Goal: Task Accomplishment & Management: Complete application form

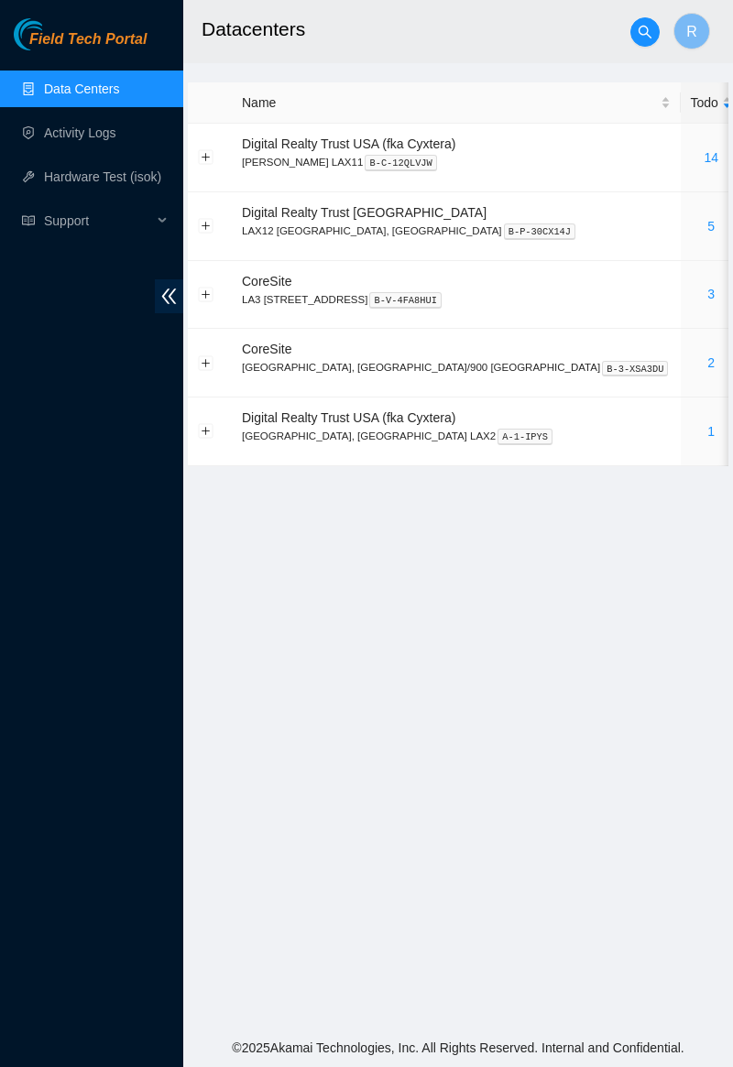
click at [707, 355] on link "2" at bounding box center [710, 362] width 7 height 15
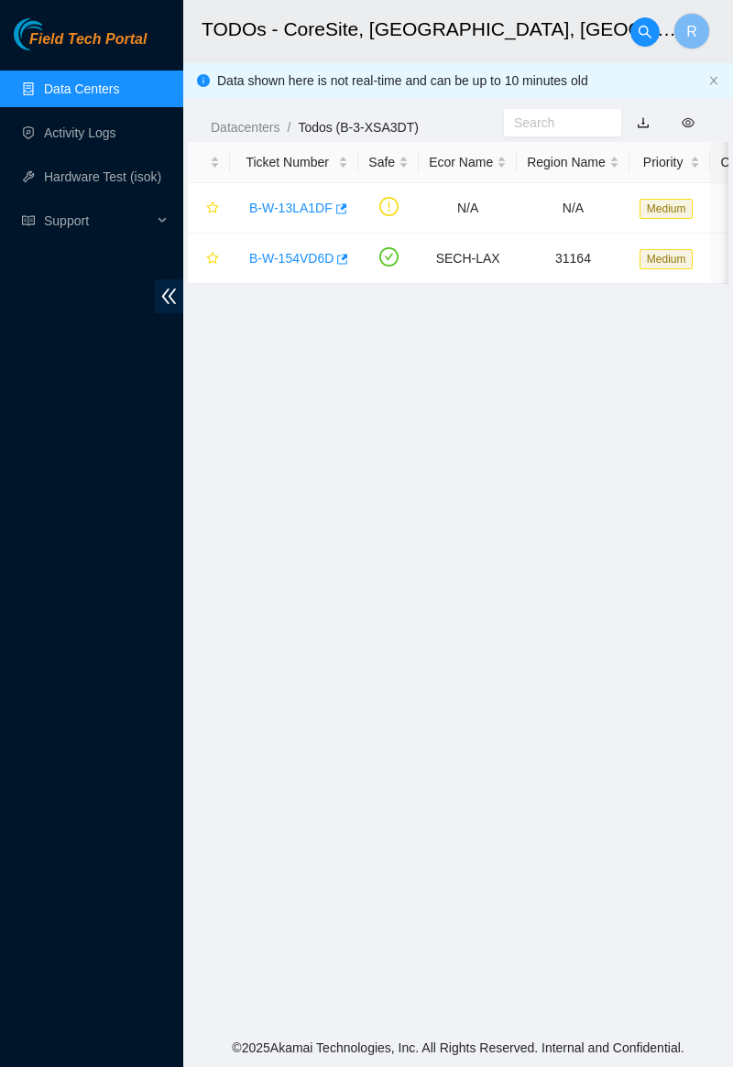
click at [312, 253] on link "B-W-154VD6D" at bounding box center [291, 258] width 84 height 15
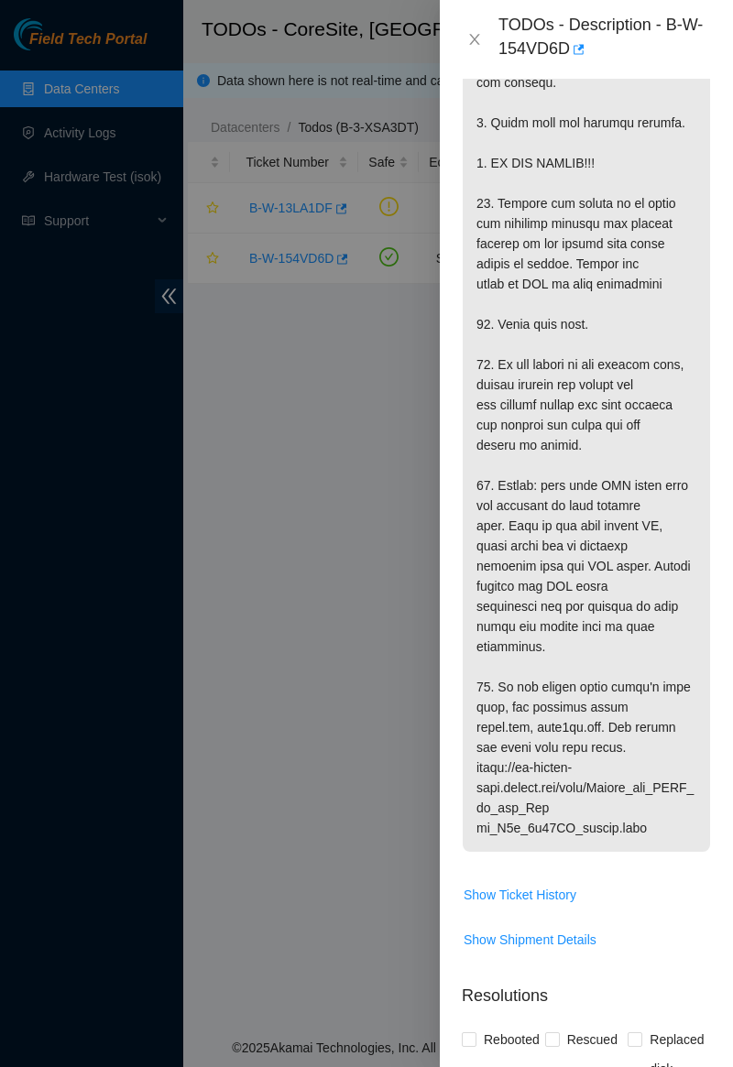
scroll to position [1821, 0]
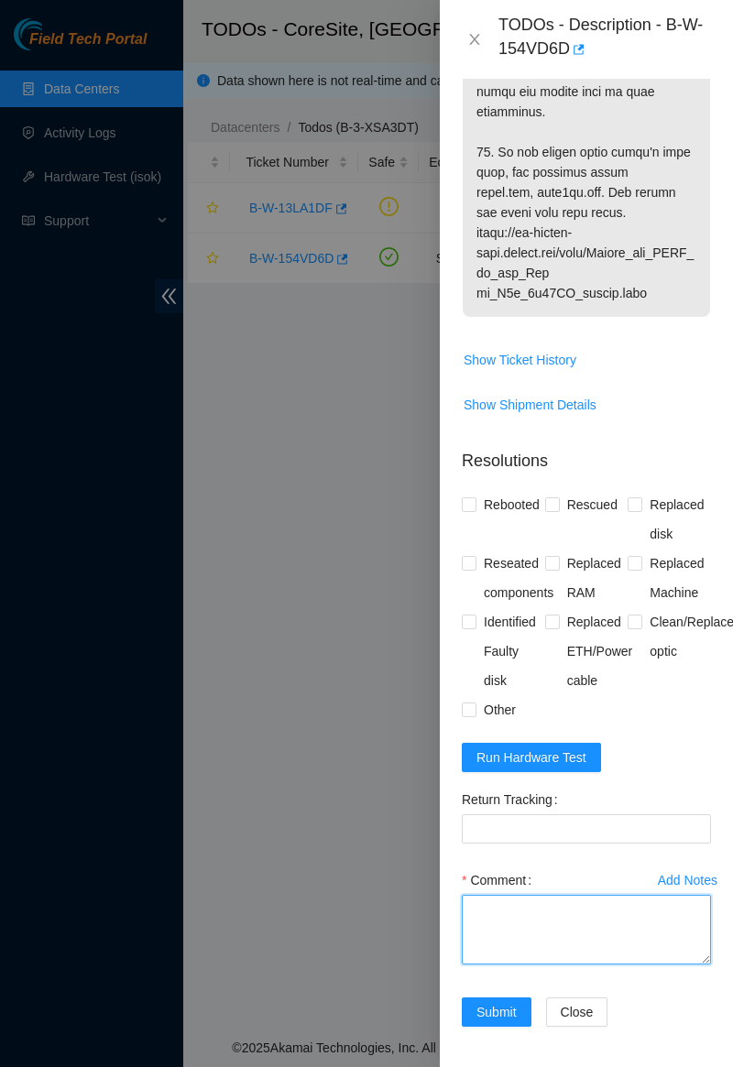
click at [578, 908] on textarea "Comment" at bounding box center [586, 930] width 249 height 70
click at [568, 902] on textarea "Machine" at bounding box center [586, 930] width 249 height 70
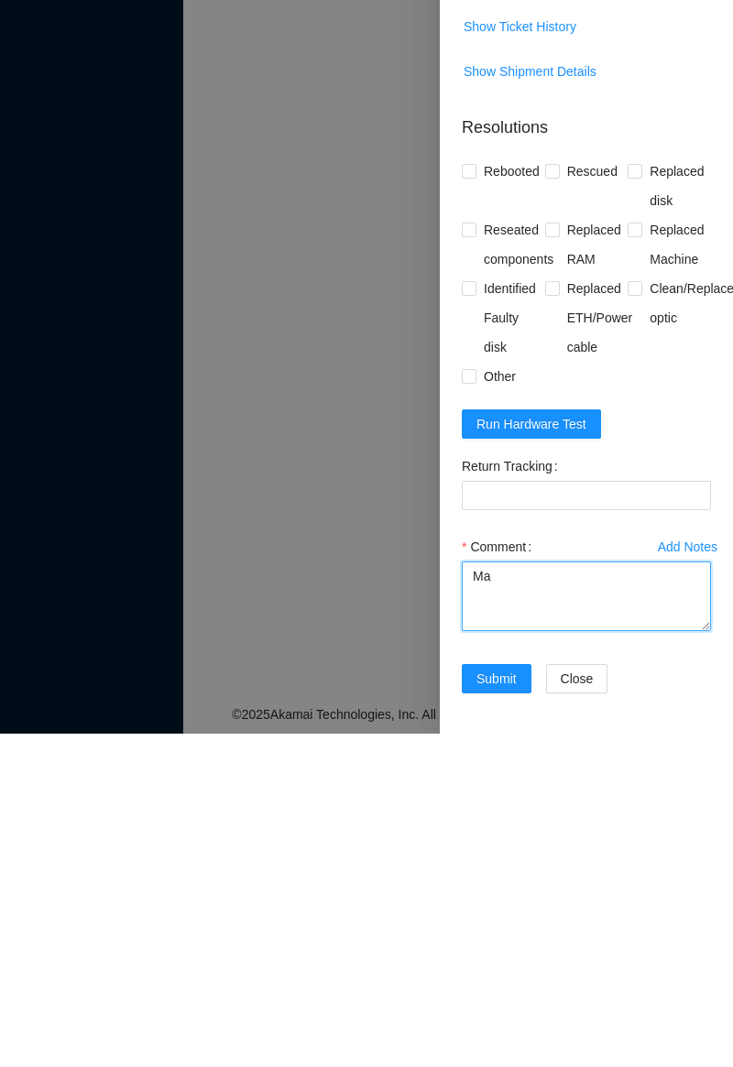
type textarea "M"
type textarea "Y"
click at [468, 895] on textarea "600 row a few degrees higher than" at bounding box center [586, 930] width 249 height 70
click at [573, 936] on textarea "Machines in 600 row a few degrees higher than" at bounding box center [586, 930] width 249 height 70
click at [482, 934] on textarea "Machines in 600 row a few degrees higher than ones in 500 Ro603" at bounding box center [586, 930] width 249 height 70
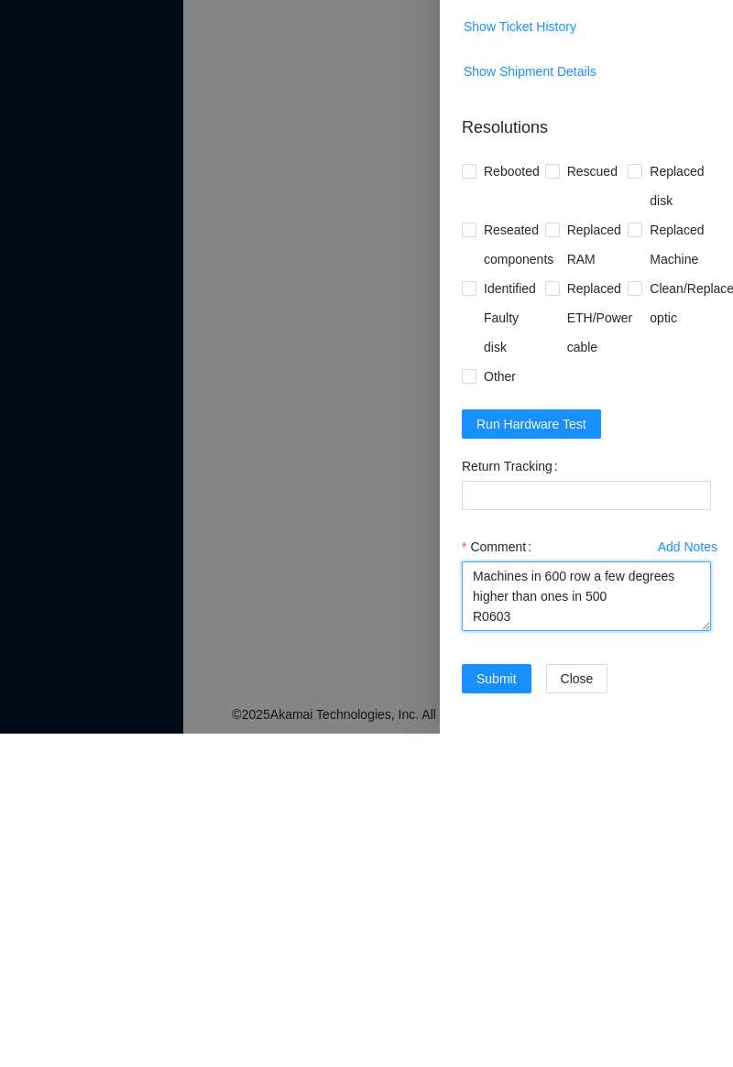
click at [575, 934] on textarea "Machines in 600 row a few degrees higher than ones in 500 R0603" at bounding box center [586, 930] width 249 height 70
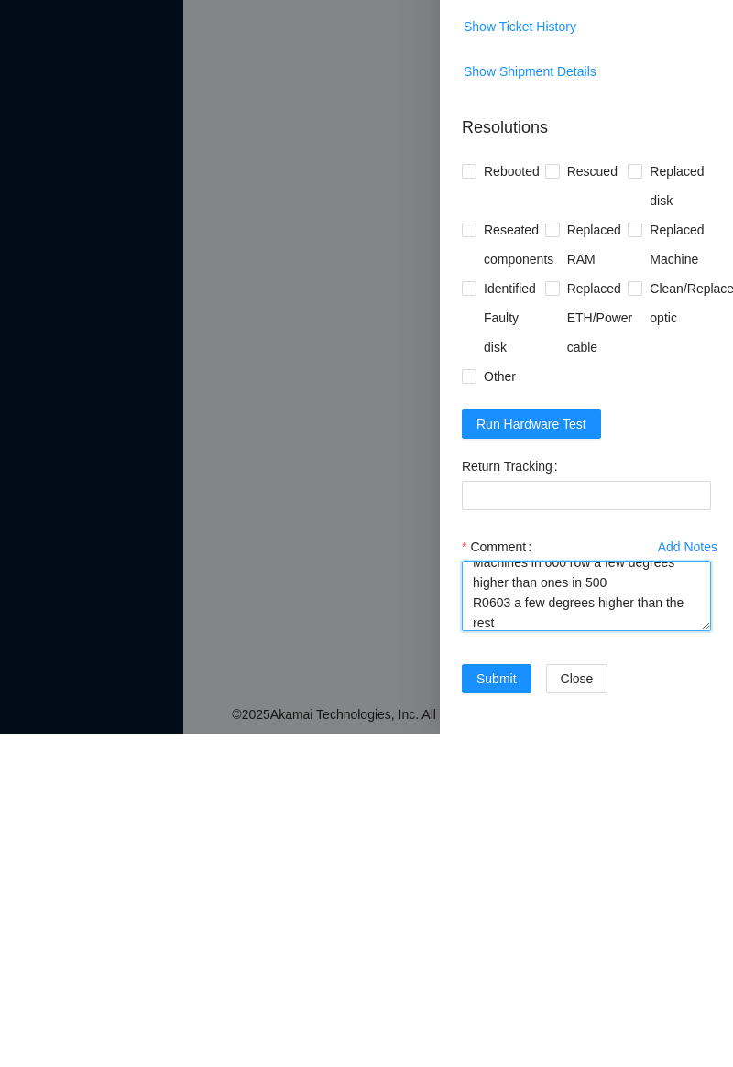
click at [539, 925] on textarea "Machines in 600 row a few degrees higher than ones in 500 R0603 a few degrees h…" at bounding box center [586, 930] width 249 height 70
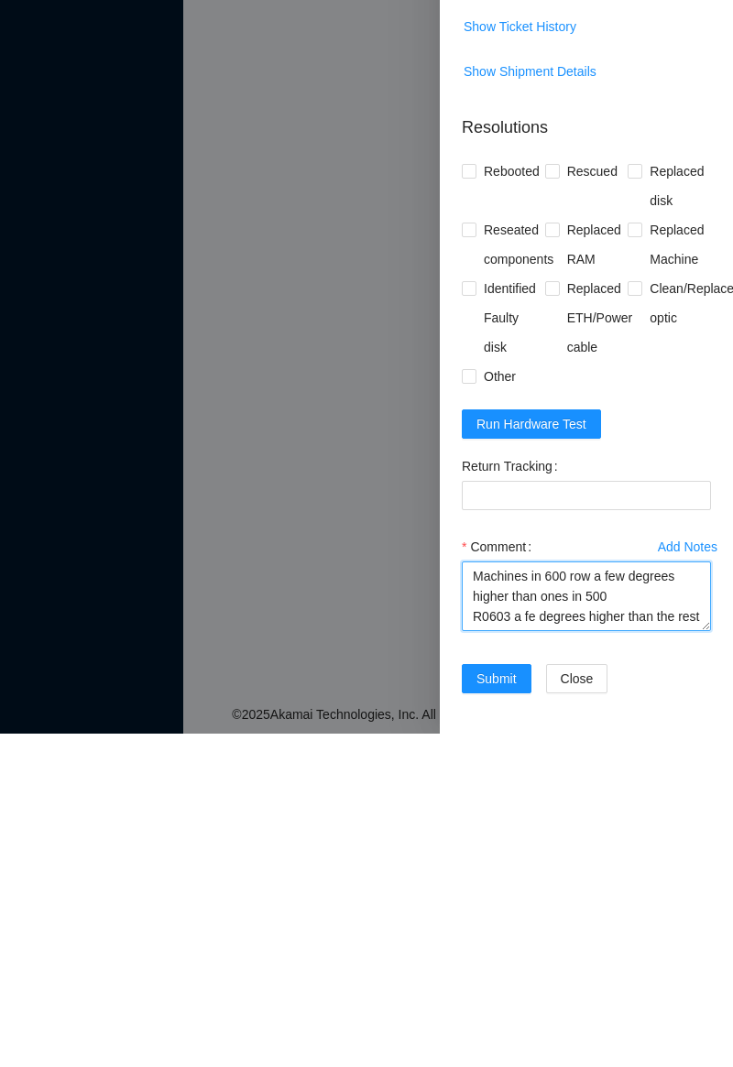
scroll to position [0, 0]
click at [692, 943] on textarea "Machines in 600 row a few degrees higher than ones in 500 R0603 several degrees…" at bounding box center [586, 930] width 249 height 70
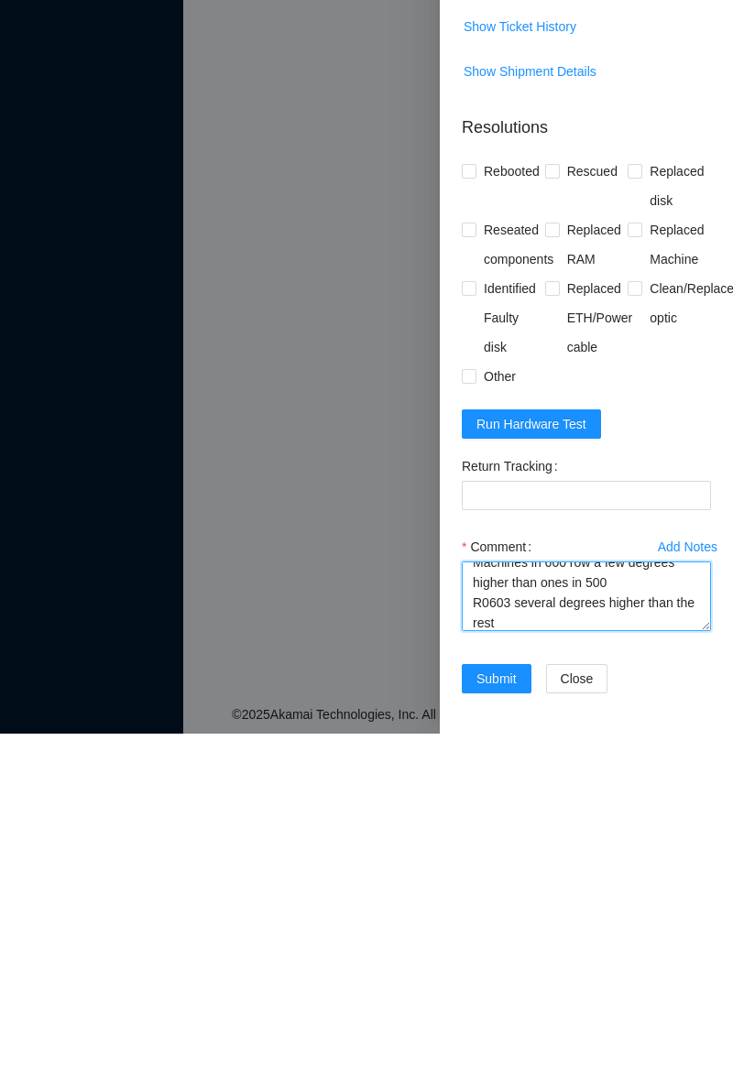
click at [560, 960] on textarea "Machines in 600 row a few degrees higher than ones in 500 R0603 several degrees…" at bounding box center [586, 930] width 249 height 70
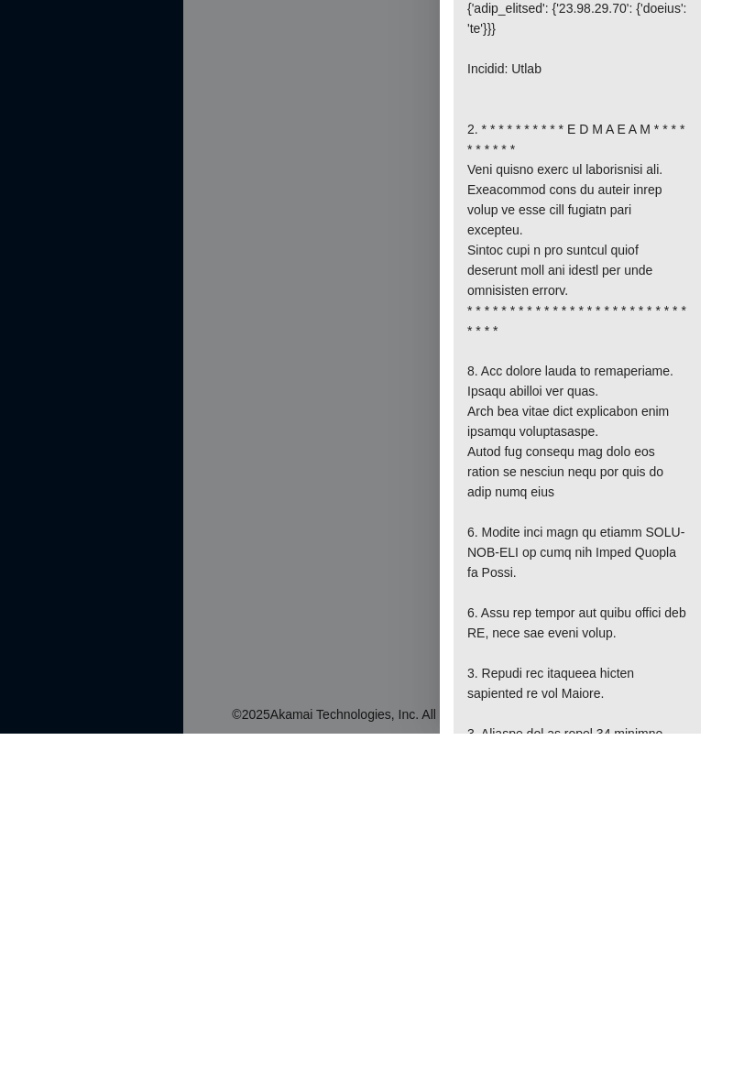
scroll to position [0, 9]
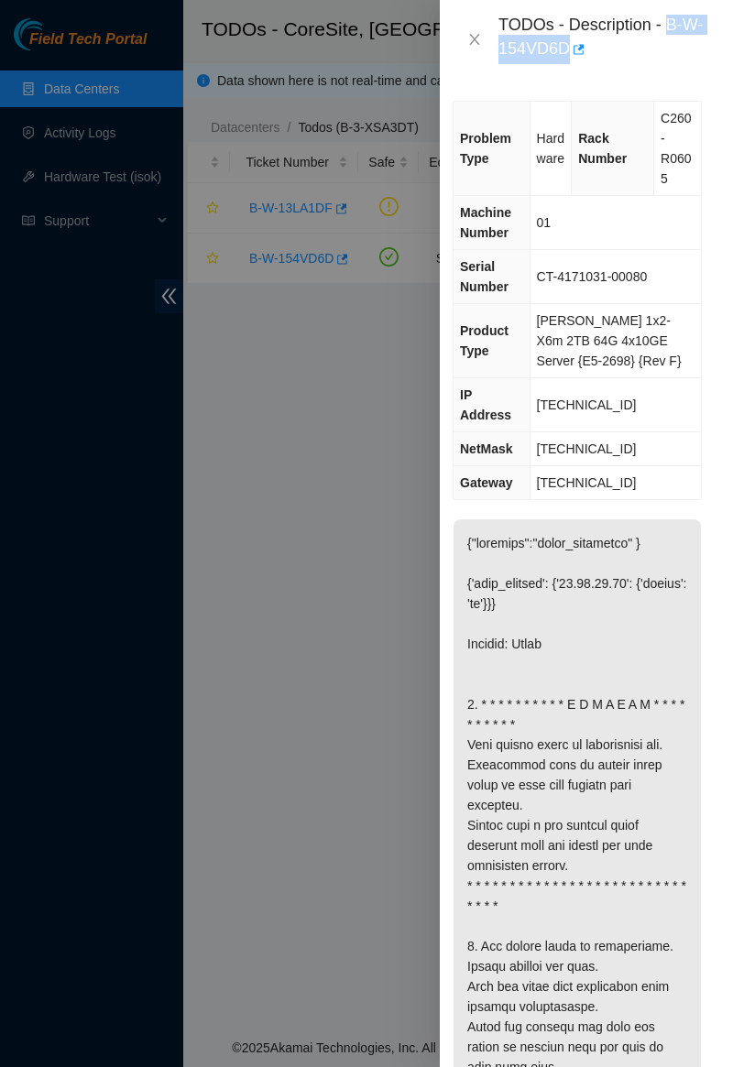
copy div "B-W-154VD6D"
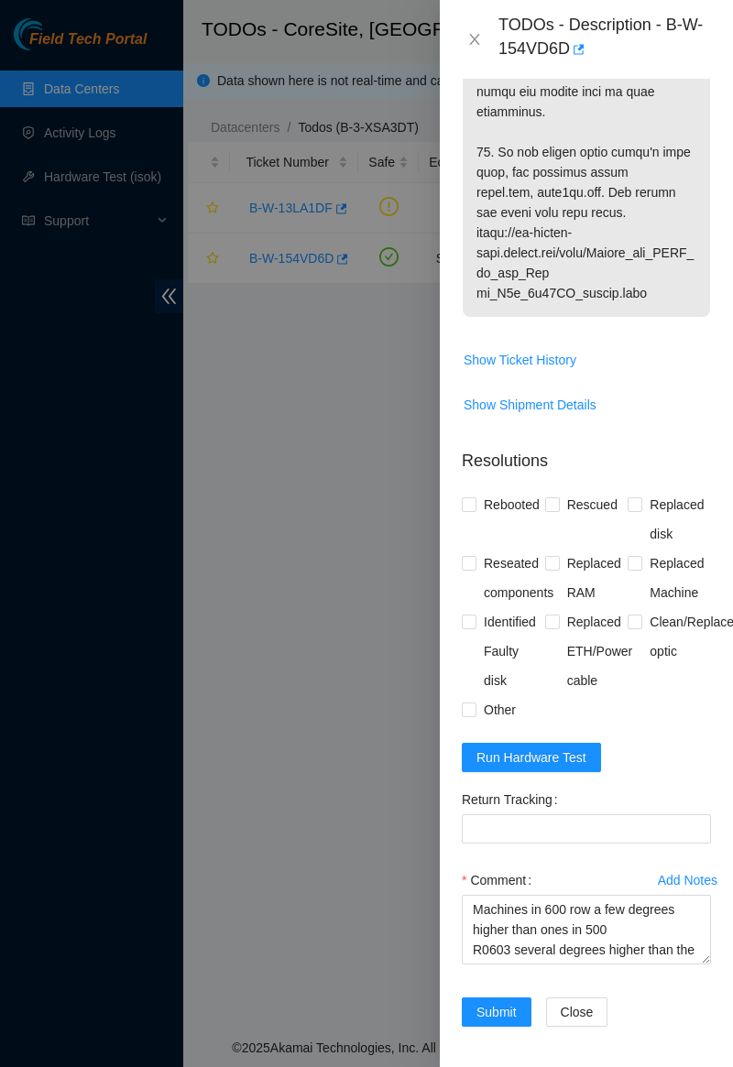
scroll to position [20, 0]
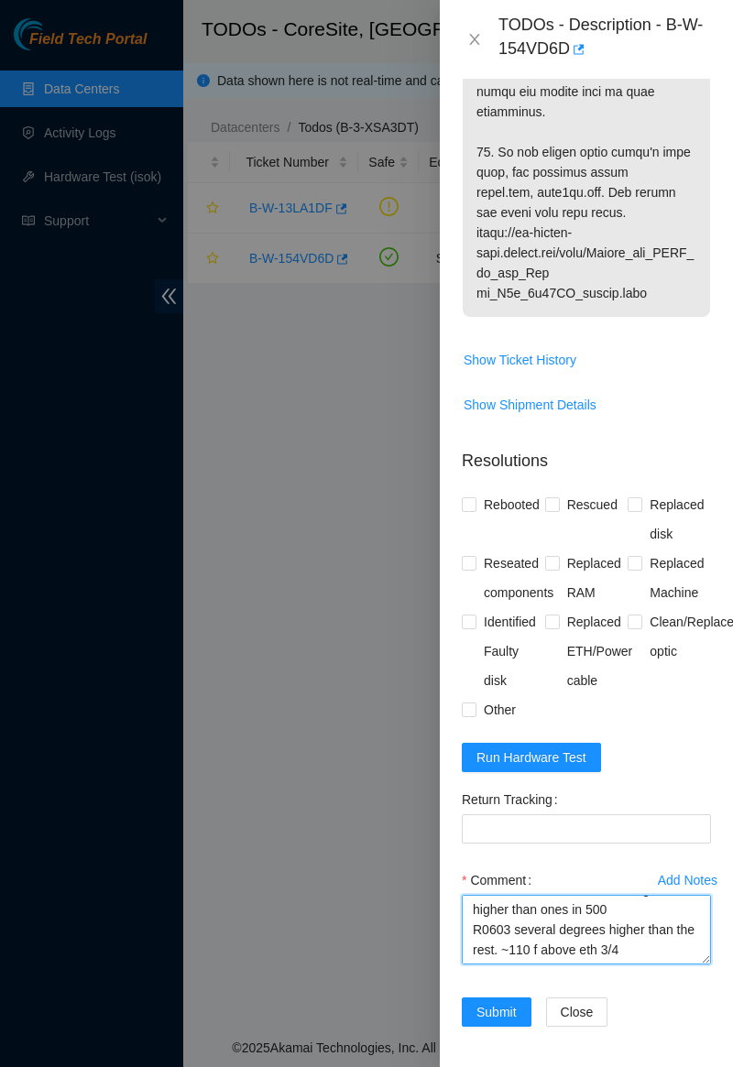
click at [518, 933] on textarea "Machines in 600 row a few degrees higher than ones in 500 R0603 several degrees…" at bounding box center [586, 930] width 249 height 70
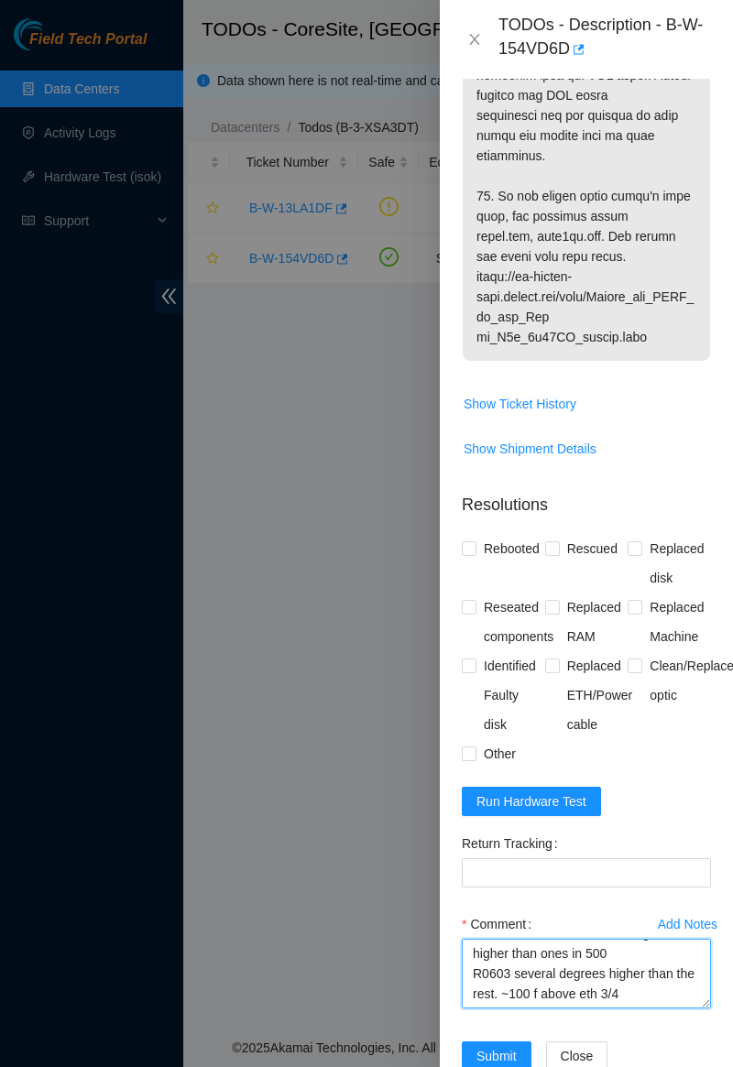
scroll to position [1821, 0]
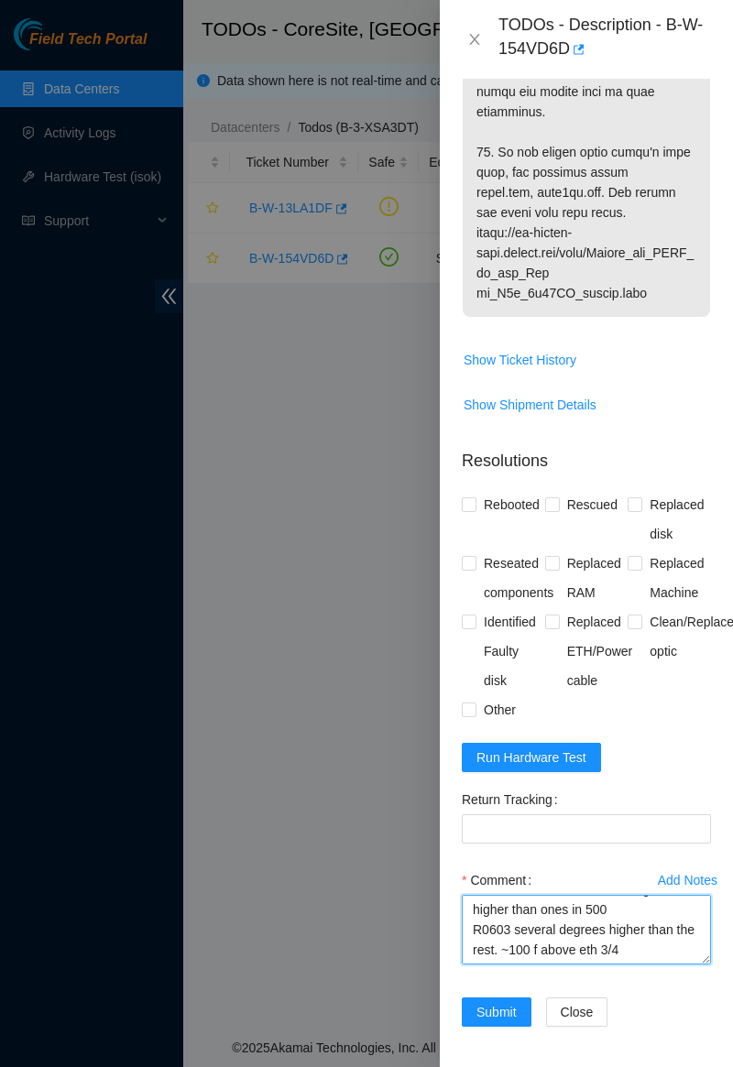
click at [629, 945] on textarea "Machines in 600 row a few degrees higher than ones in 500 R0603 several degrees…" at bounding box center [586, 930] width 249 height 70
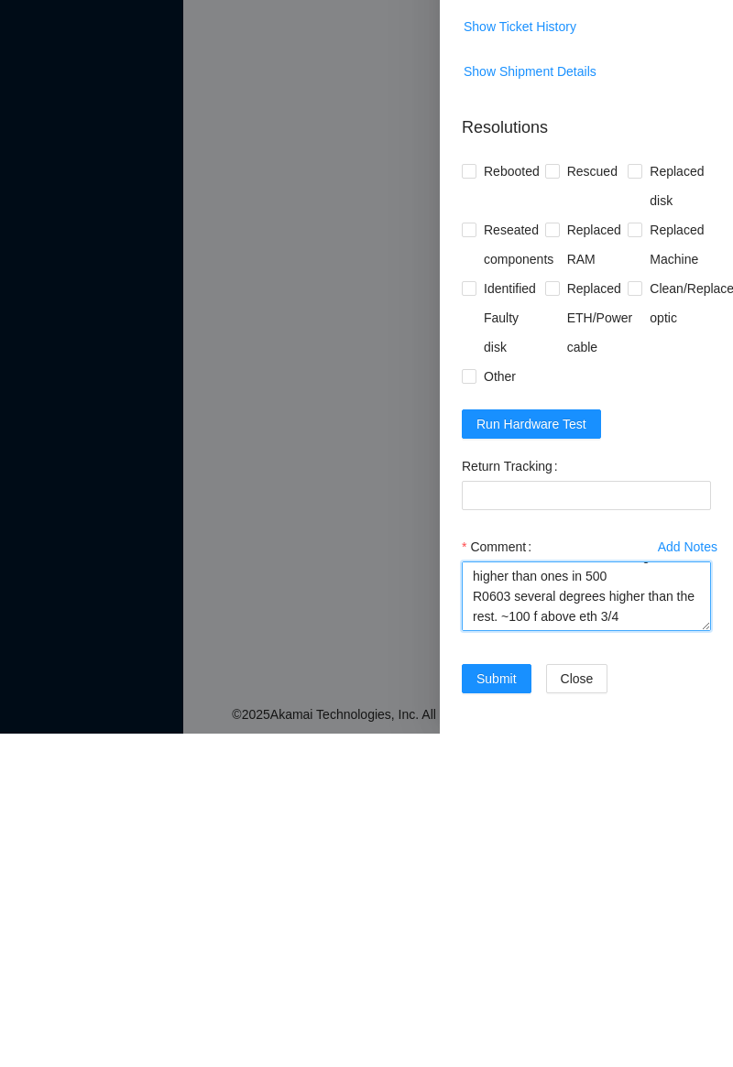
click at [508, 925] on textarea "Machines in 600 row a few degrees higher than ones in 500 R0603 several degrees…" at bounding box center [586, 930] width 249 height 70
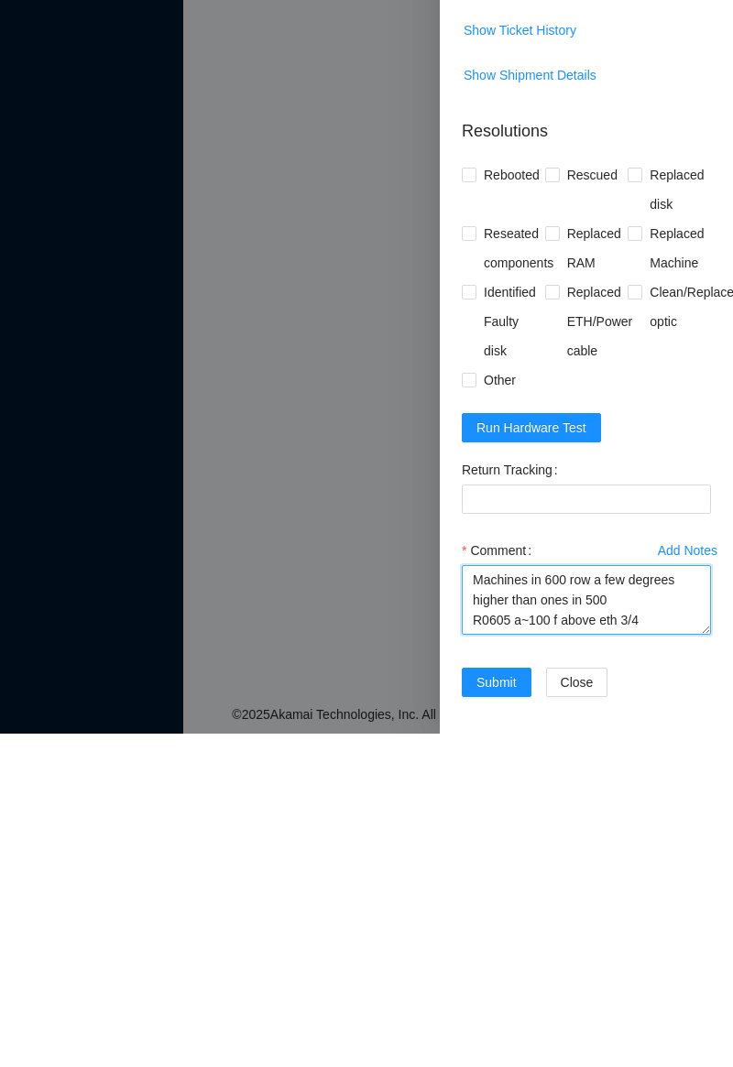
scroll to position [0, 0]
click at [636, 951] on textarea "Machines in 600 row a few degrees higher than ones in 500 R0605 around ~100 f a…" at bounding box center [586, 933] width 249 height 70
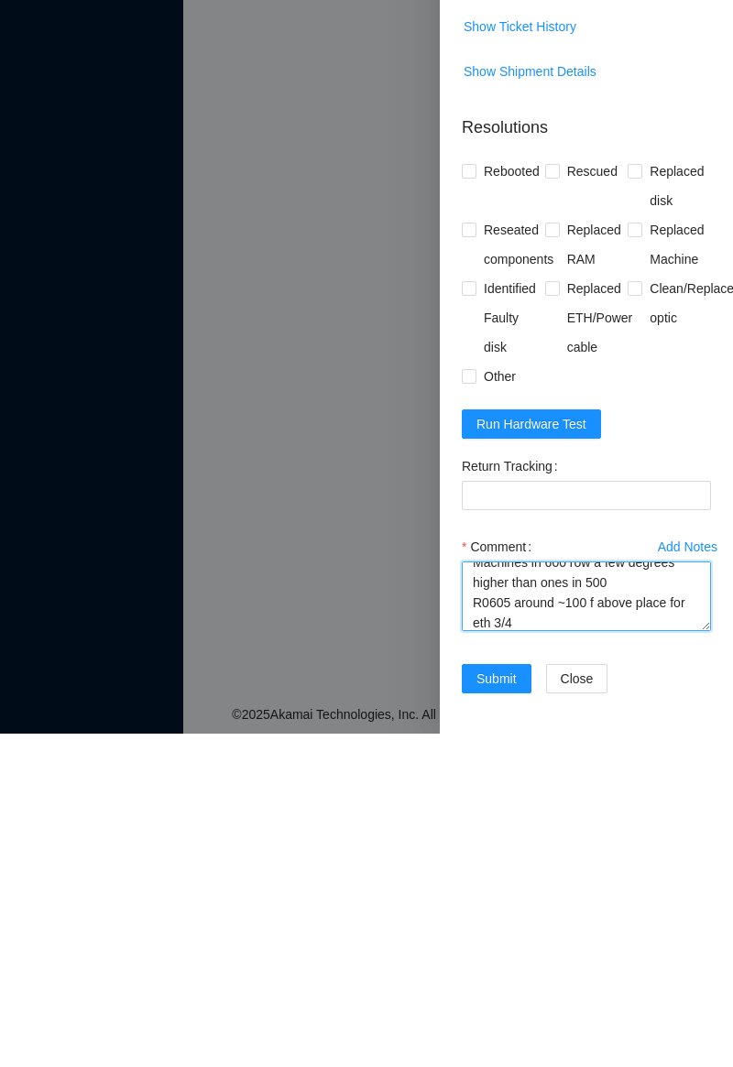
scroll to position [5, 0]
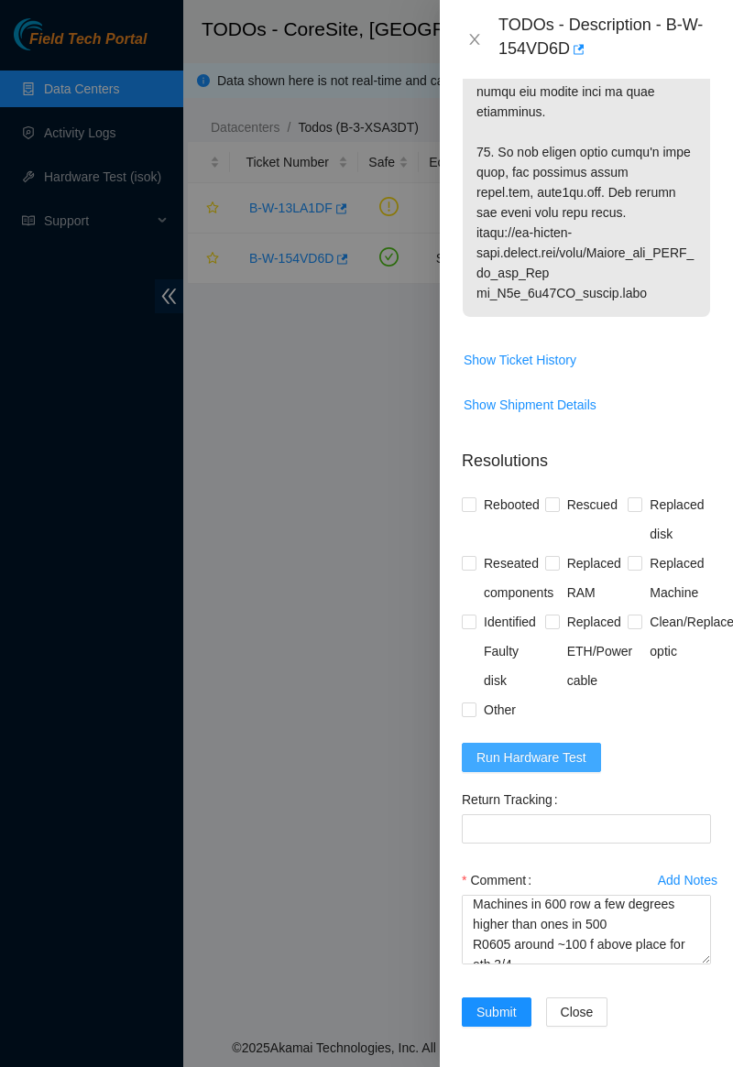
click at [555, 743] on button "Run Hardware Test" at bounding box center [531, 757] width 139 height 29
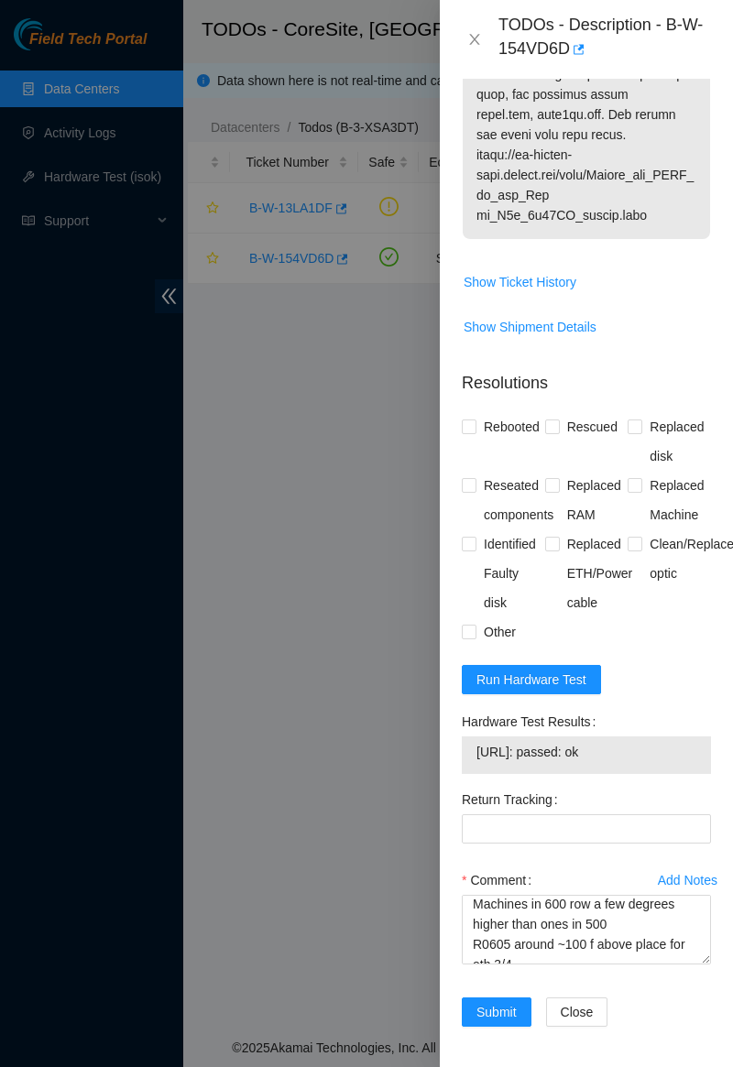
scroll to position [20, 0]
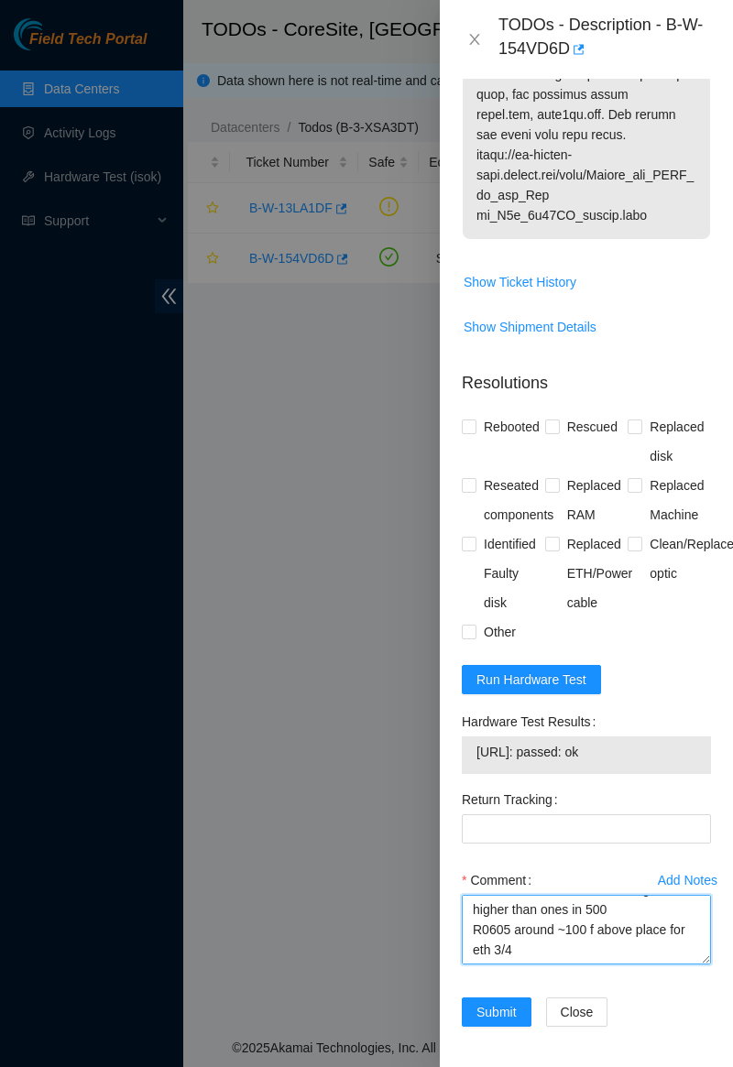
click at [588, 946] on textarea "Machines in 600 row a few degrees higher than ones in 500 R0605 around ~100 f a…" at bounding box center [586, 930] width 249 height 70
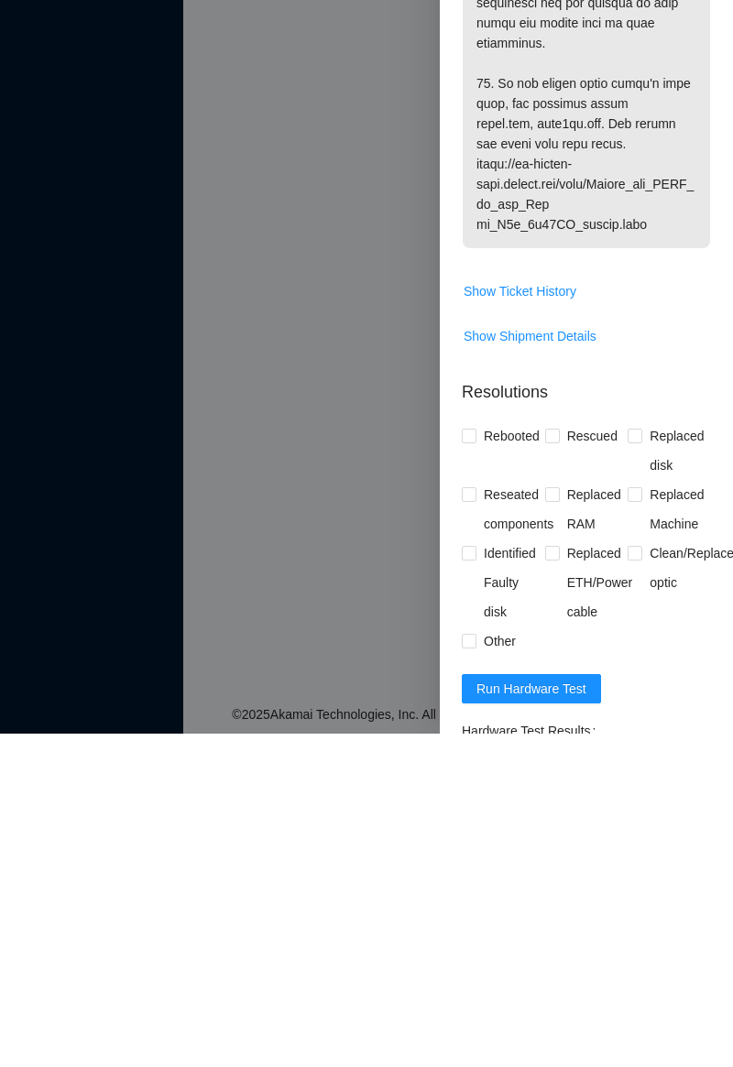
scroll to position [1899, 0]
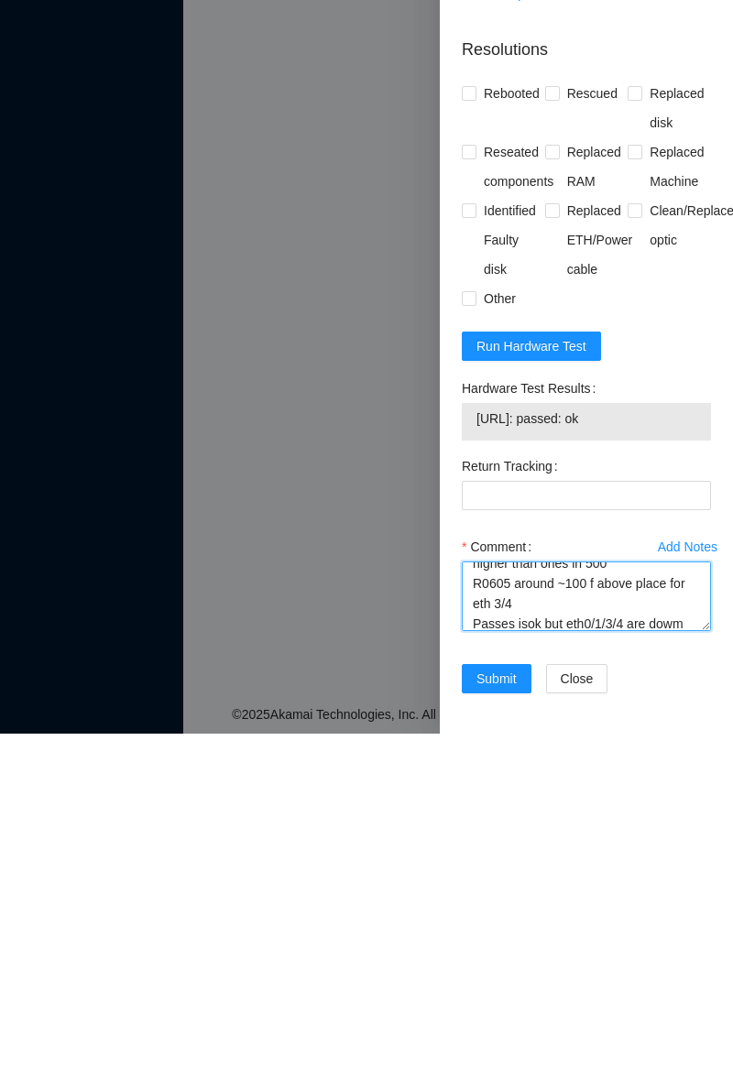
click at [680, 956] on textarea "Machines in 600 row a few degrees higher than ones in 500 R0605 around ~100 f a…" at bounding box center [586, 930] width 249 height 70
type textarea "Machines in 600 row a few degrees higher than ones in 500 R0605 around ~100 f a…"
click at [509, 429] on span "Rebooted" at bounding box center [511, 426] width 71 height 29
click at [474, 429] on input "Rebooted" at bounding box center [468, 425] width 13 height 13
checkbox input "true"
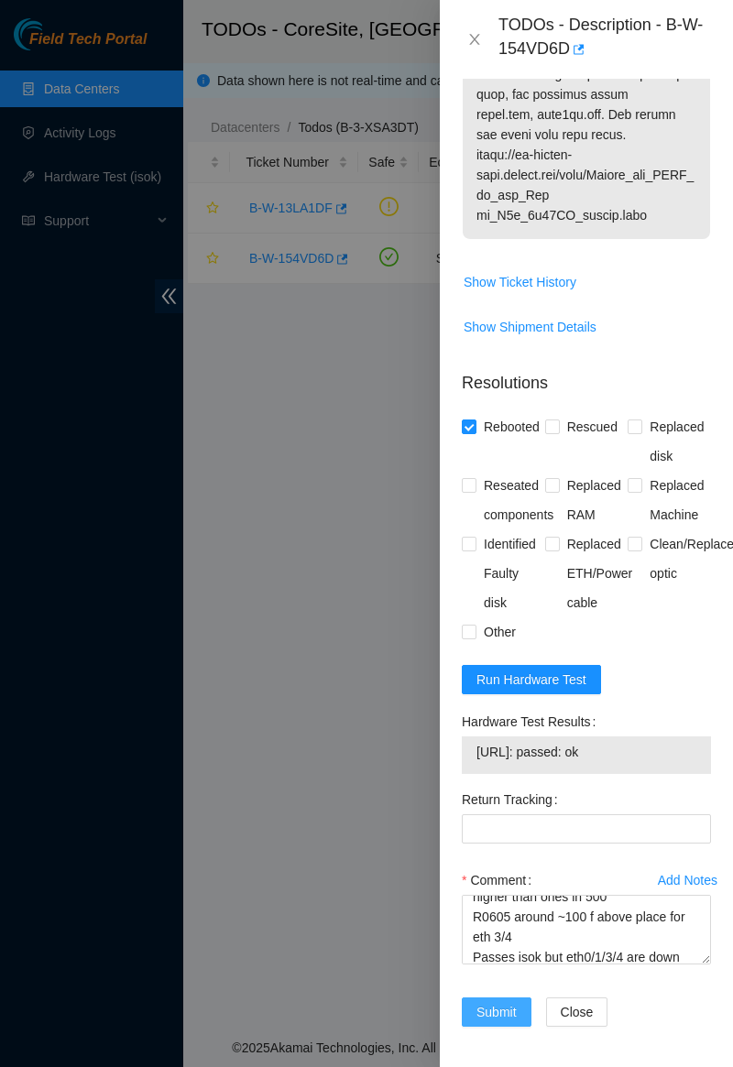
click at [498, 1006] on span "Submit" at bounding box center [496, 1012] width 40 height 20
